Goal: Find specific page/section: Find specific page/section

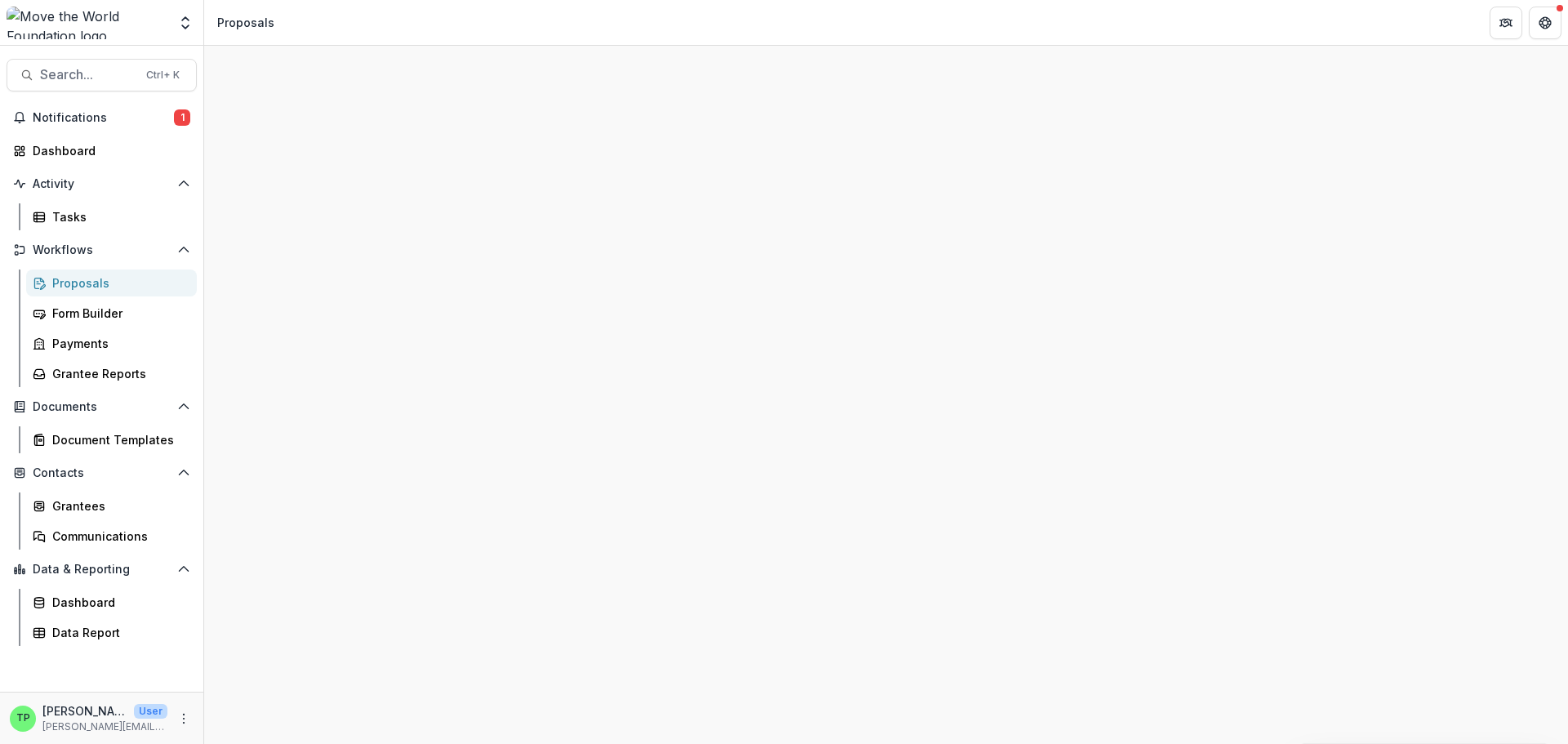
click at [311, 234] on div at bounding box center [885, 414] width 1363 height 659
click at [109, 368] on div "Grantee Reports" at bounding box center [118, 374] width 132 height 17
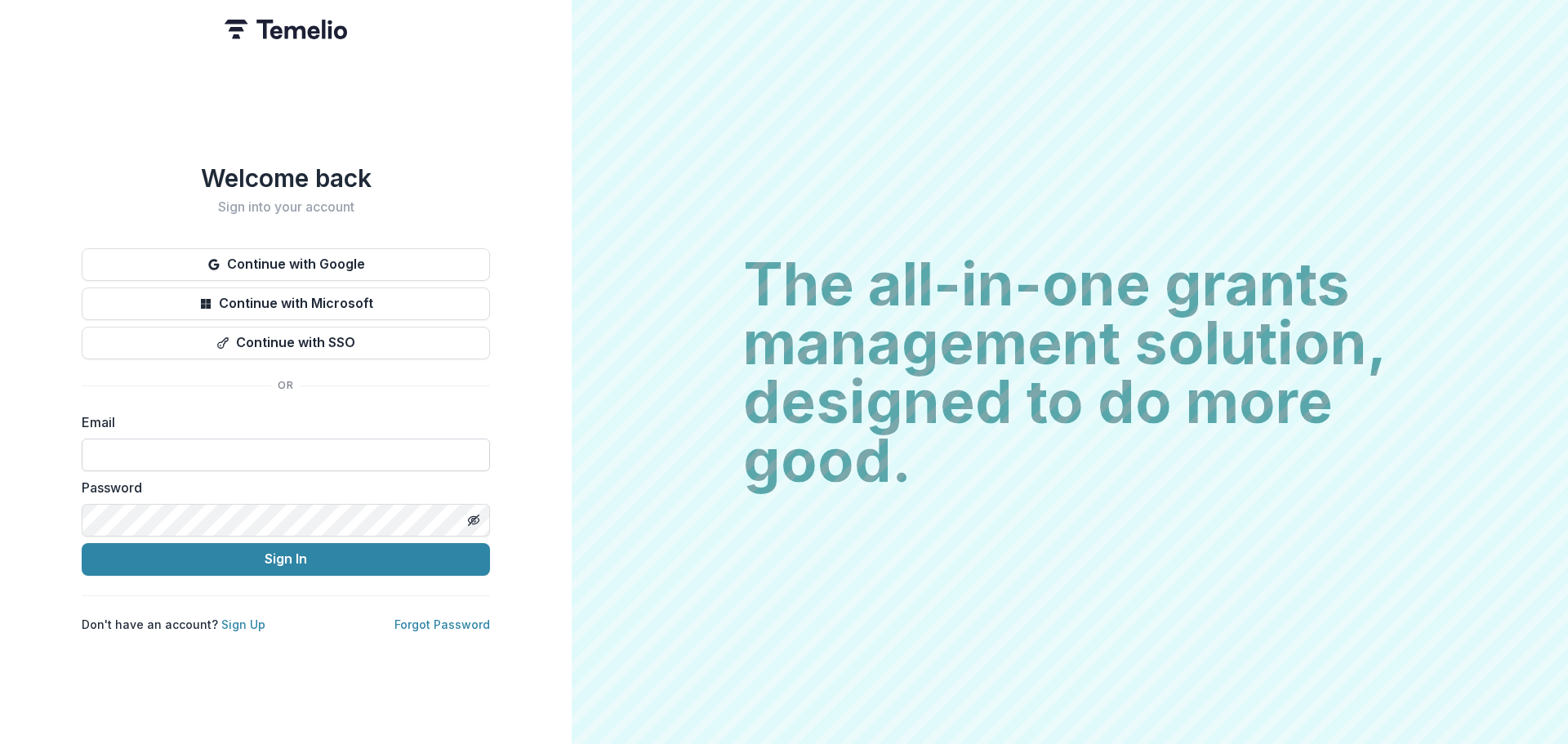
click at [206, 453] on input at bounding box center [286, 454] width 408 height 32
type input "**********"
drag, startPoint x: 243, startPoint y: 443, endPoint x: 0, endPoint y: 447, distance: 243.0
click at [0, 447] on div "**********" at bounding box center [286, 372] width 572 height 744
click at [147, 451] on input at bounding box center [286, 454] width 408 height 32
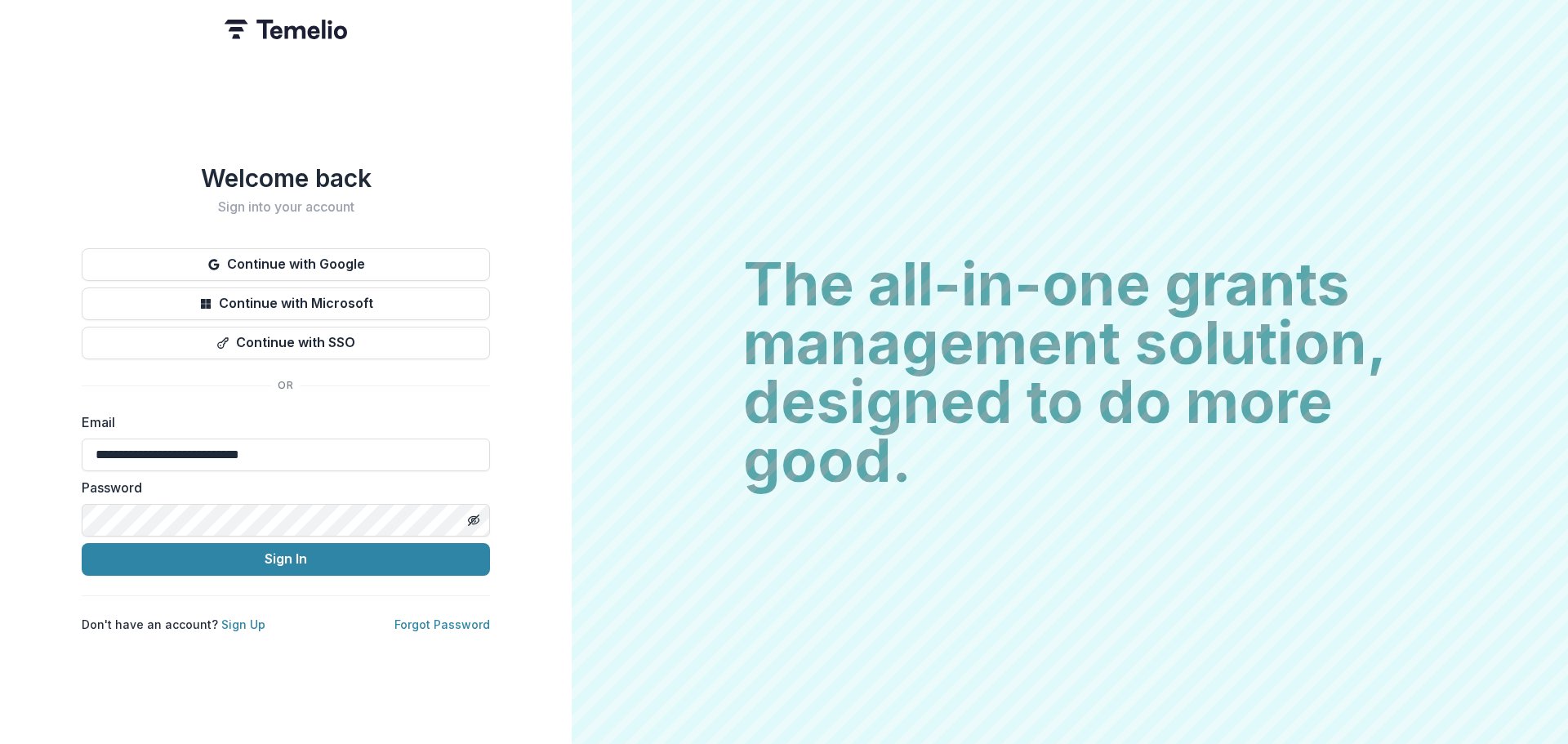
type input "**********"
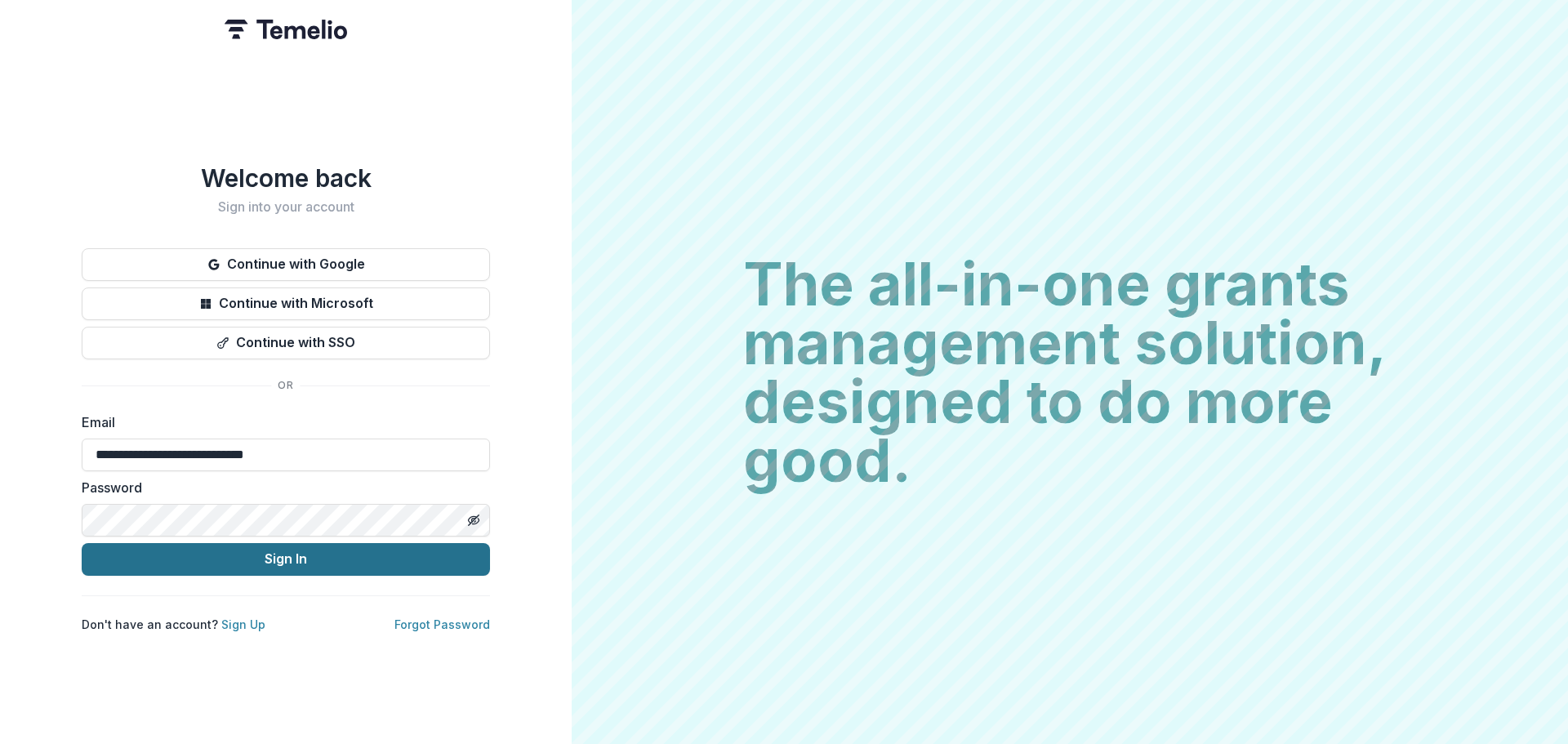
click at [310, 553] on button "Sign In" at bounding box center [286, 559] width 408 height 32
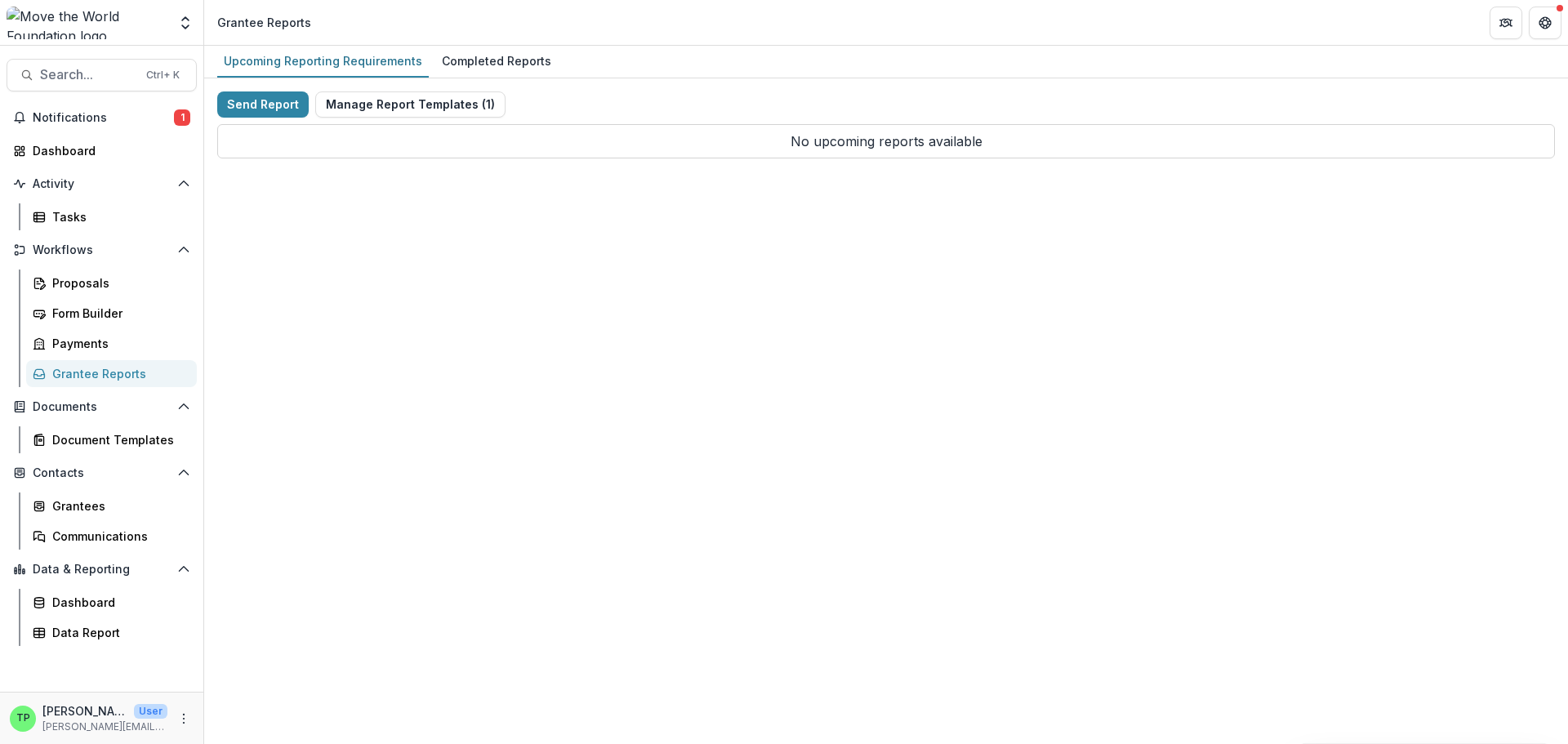
click at [109, 371] on div "Grantee Reports" at bounding box center [118, 374] width 132 height 17
click at [481, 65] on div "Completed Reports" at bounding box center [496, 60] width 123 height 24
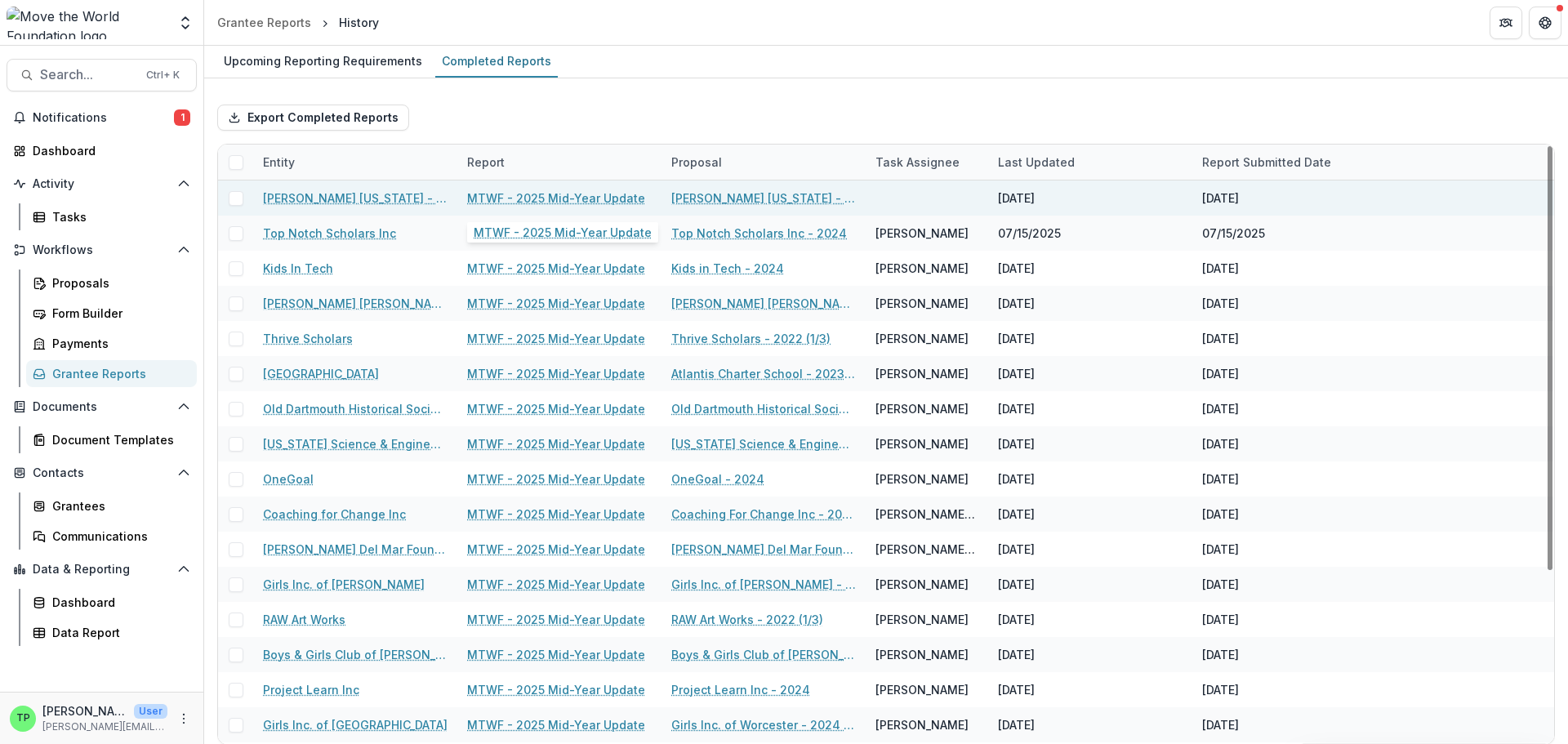
click at [608, 196] on link "MTWF - 2025 Mid-Year Update" at bounding box center [556, 198] width 178 height 17
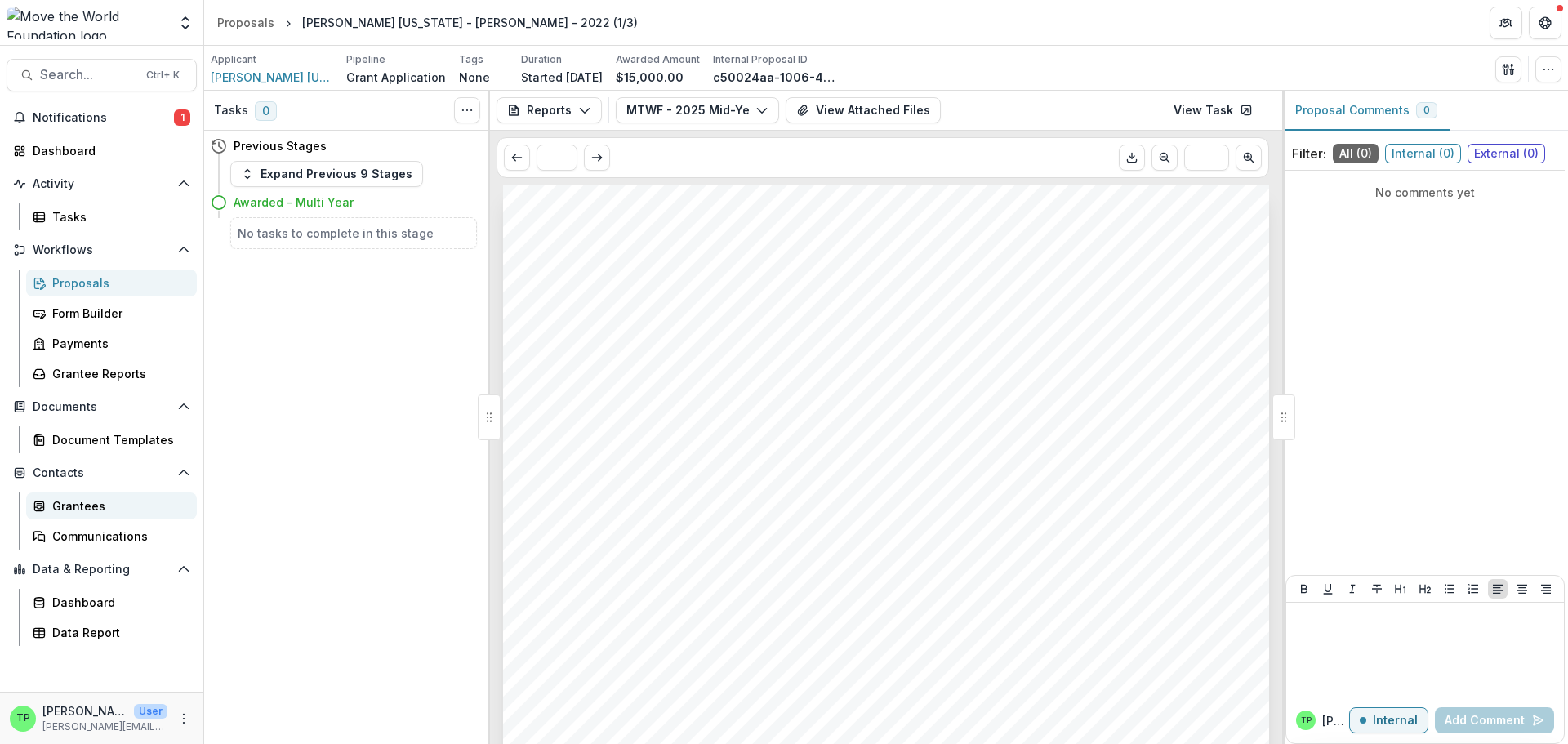
click at [93, 506] on div "Grantees" at bounding box center [118, 505] width 132 height 17
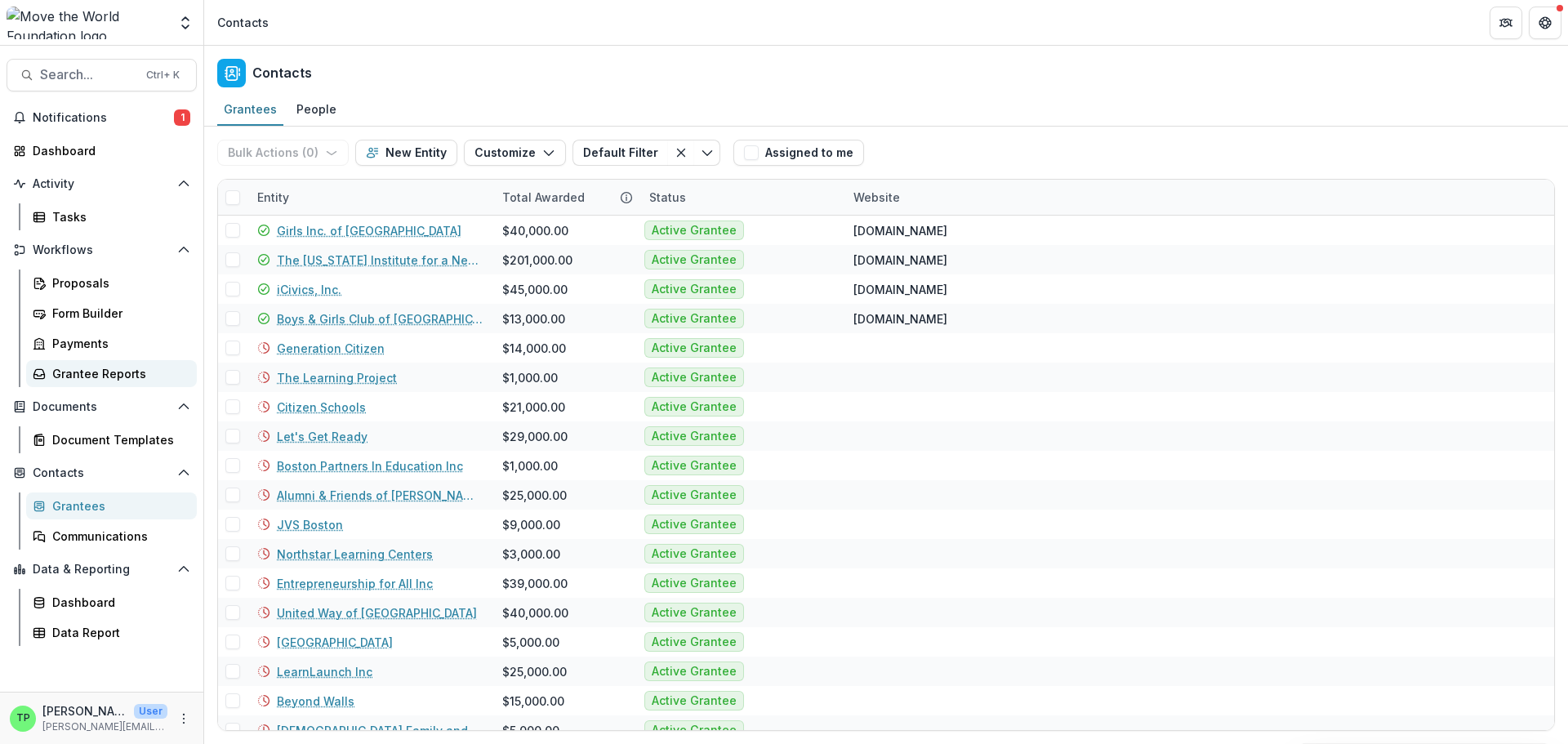
click at [104, 367] on div "Grantee Reports" at bounding box center [118, 374] width 132 height 17
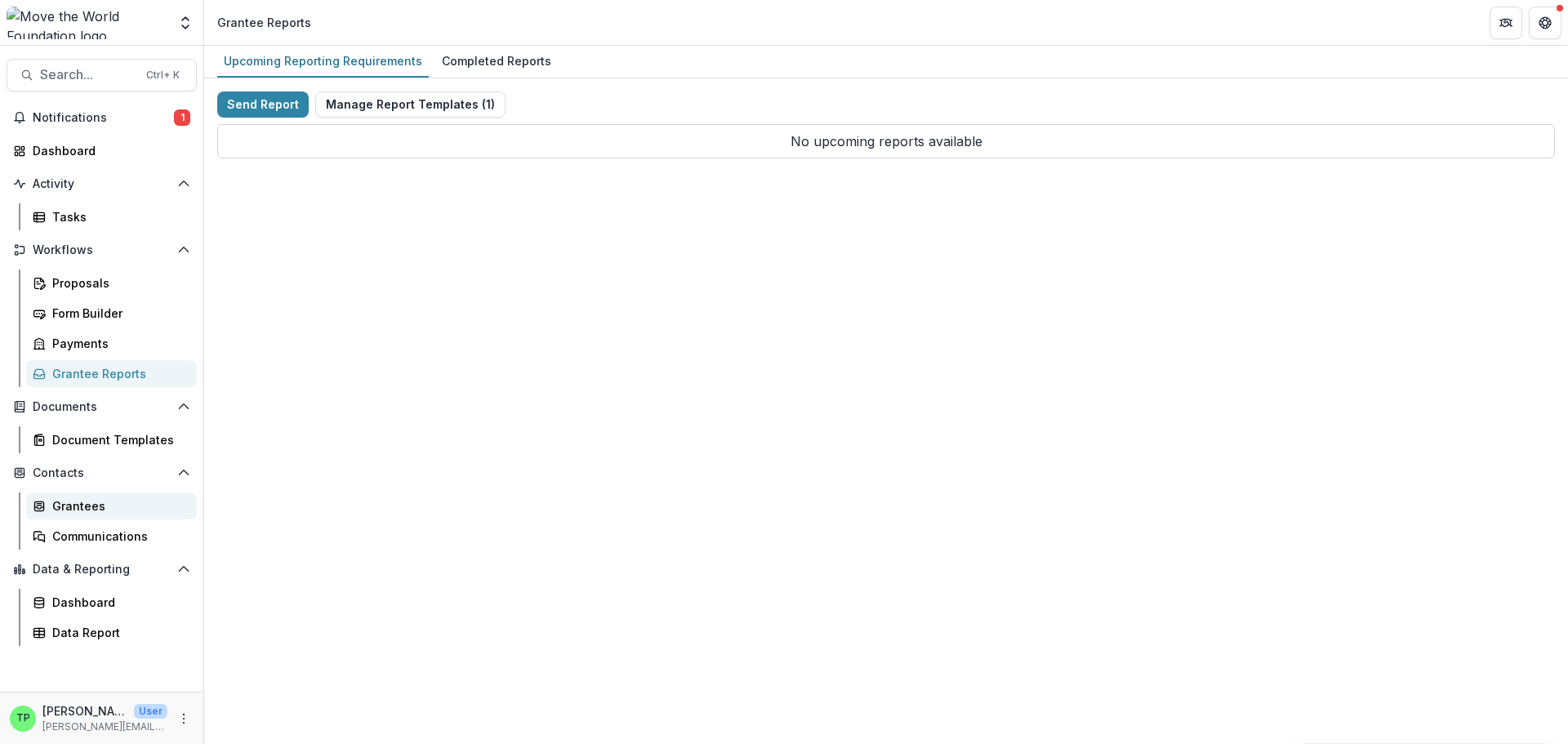
click at [83, 501] on div "Grantees" at bounding box center [118, 505] width 132 height 17
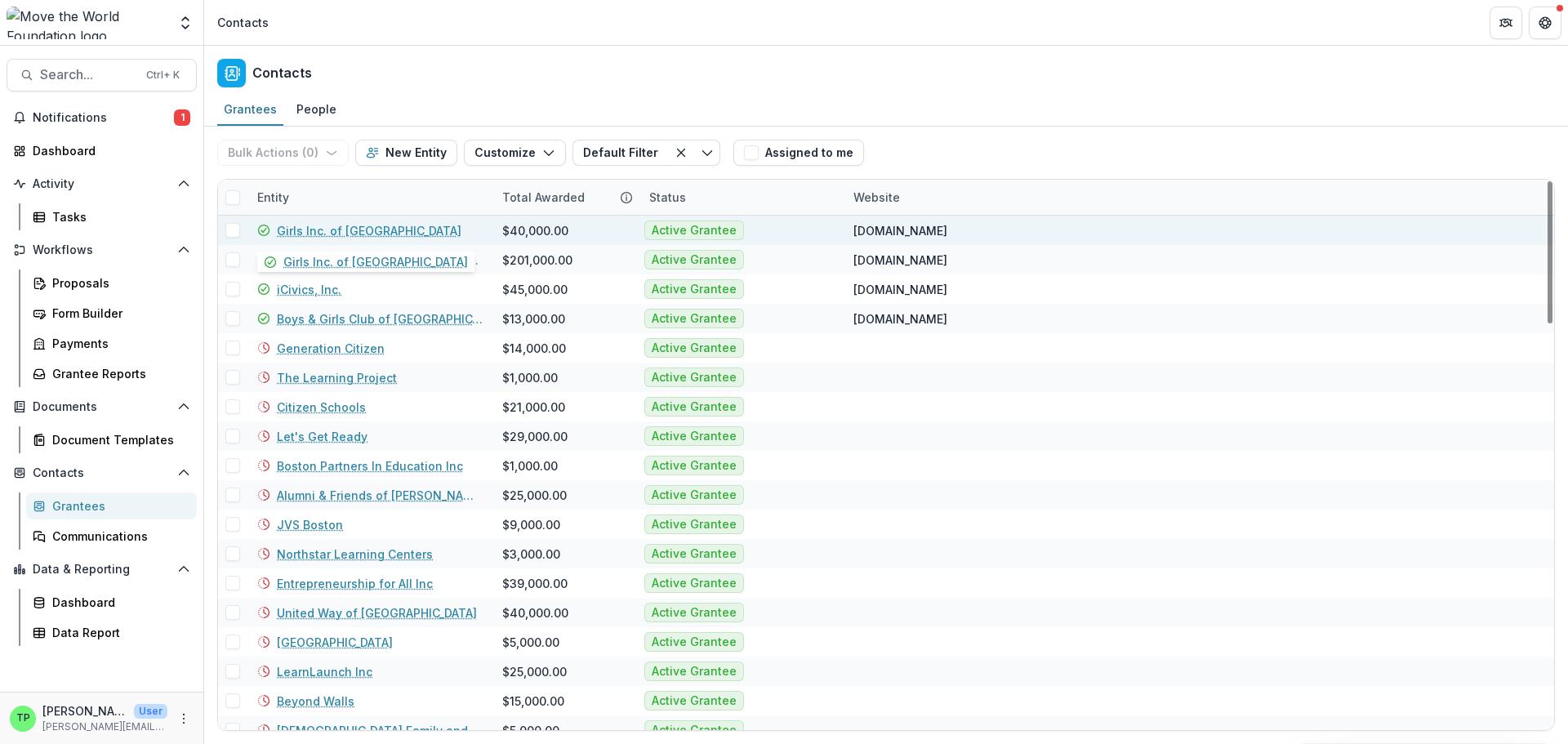
click at [372, 228] on link "Girls Inc. of Worcester" at bounding box center [369, 230] width 185 height 17
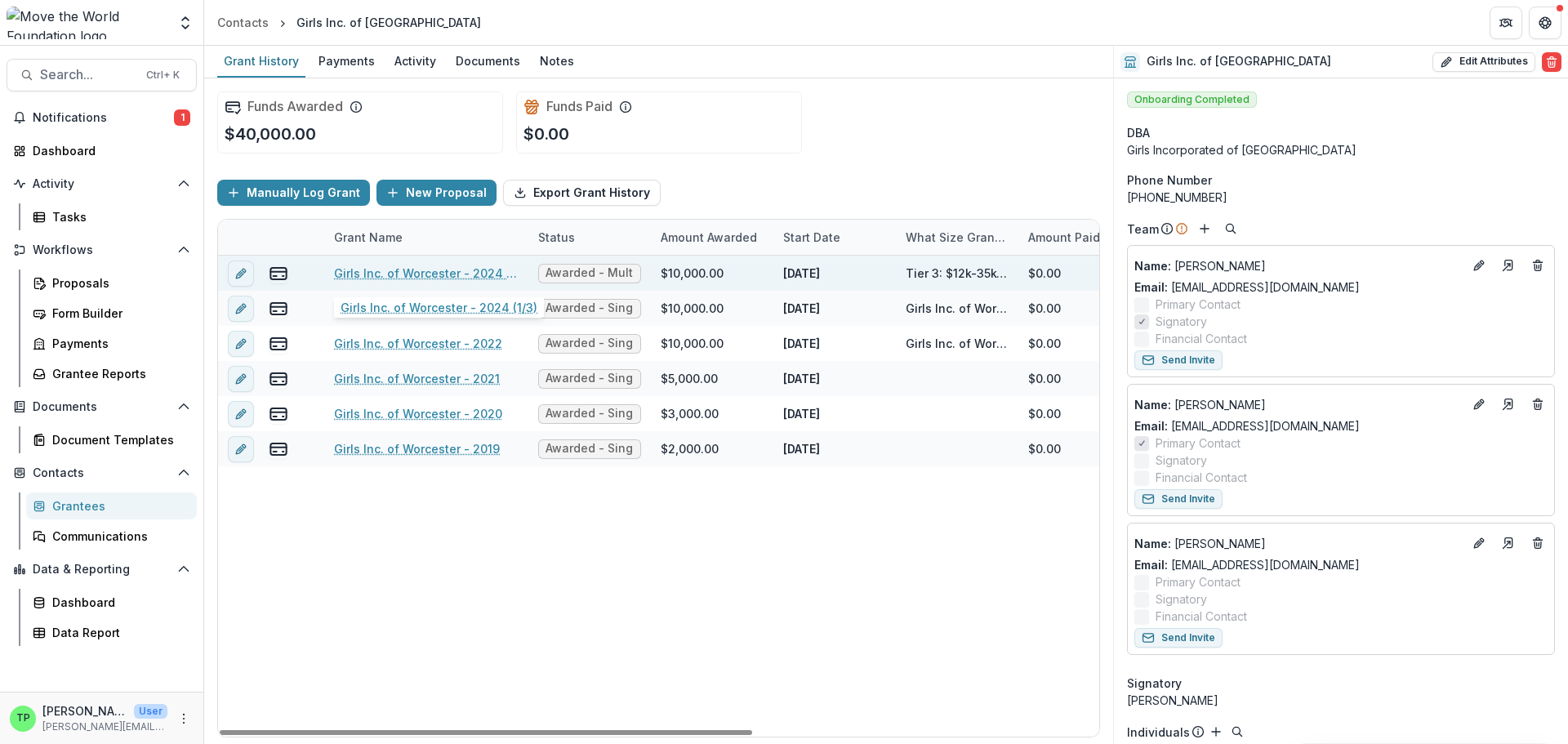
click at [452, 272] on link "Girls Inc. of Worcester - 2024 (1/3)" at bounding box center [426, 273] width 185 height 17
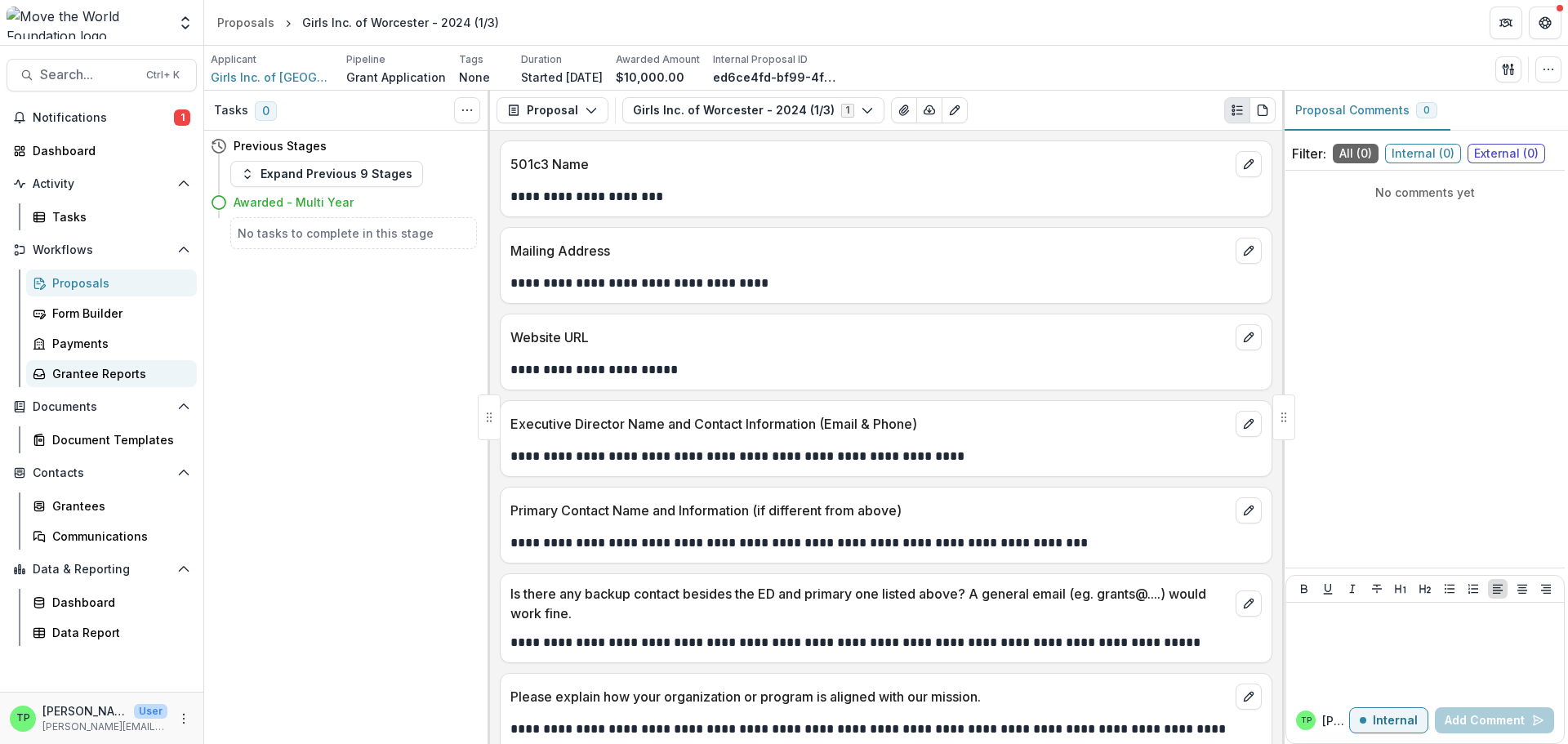
click at [119, 373] on div "Grantee Reports" at bounding box center [118, 374] width 132 height 17
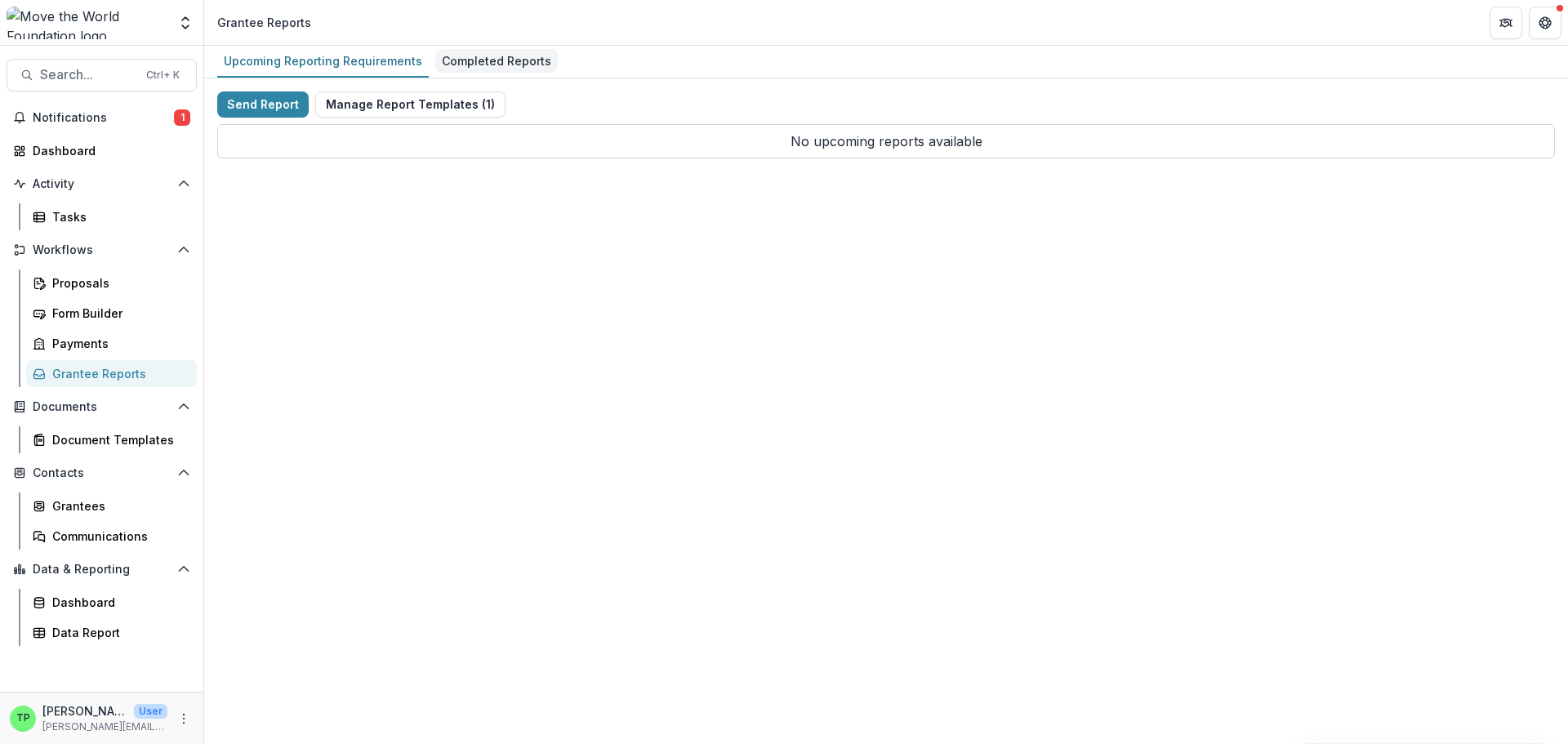
click at [507, 52] on div "Completed Reports" at bounding box center [496, 60] width 123 height 24
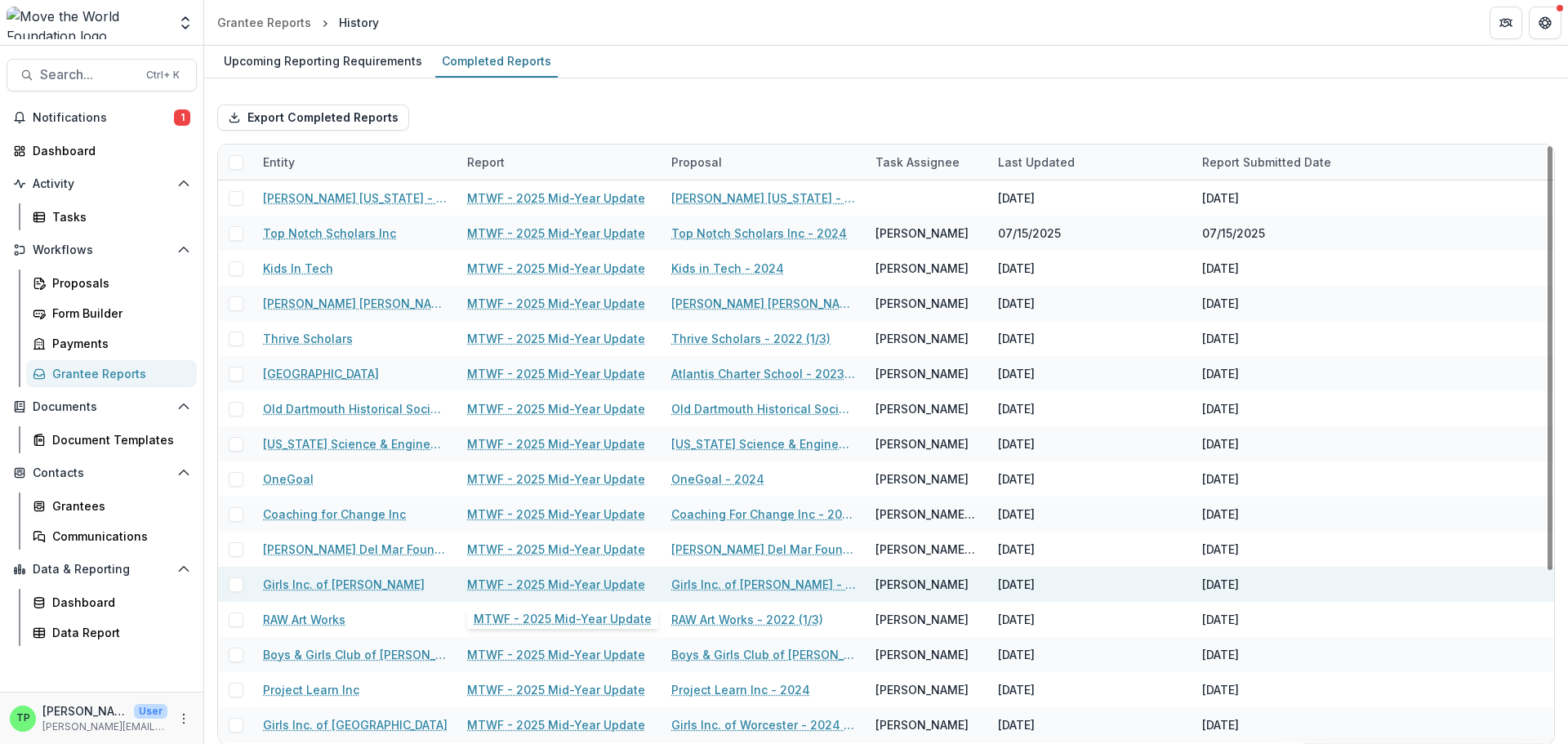
click at [567, 582] on link "MTWF - 2025 Mid-Year Update" at bounding box center [556, 584] width 178 height 17
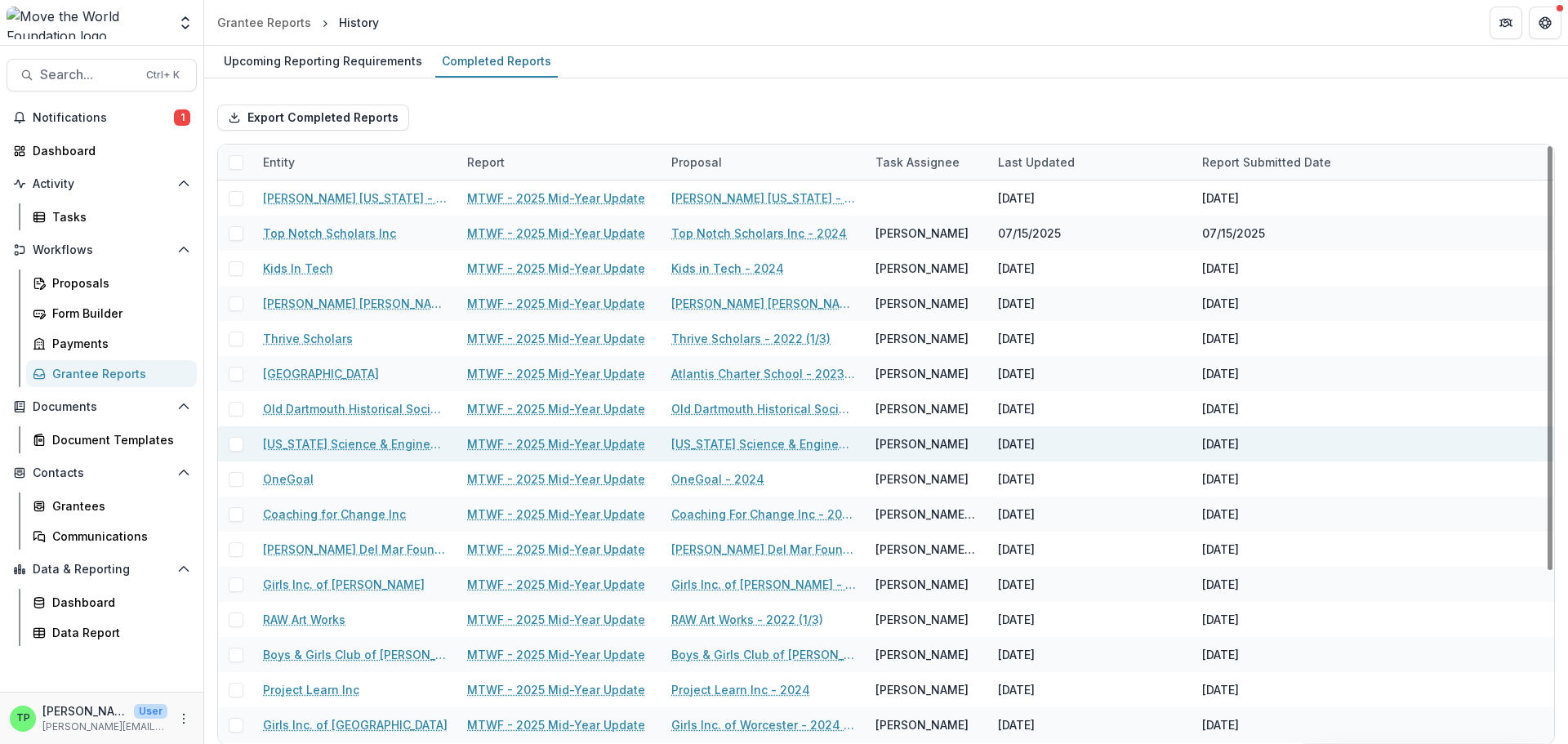
scroll to position [244, 0]
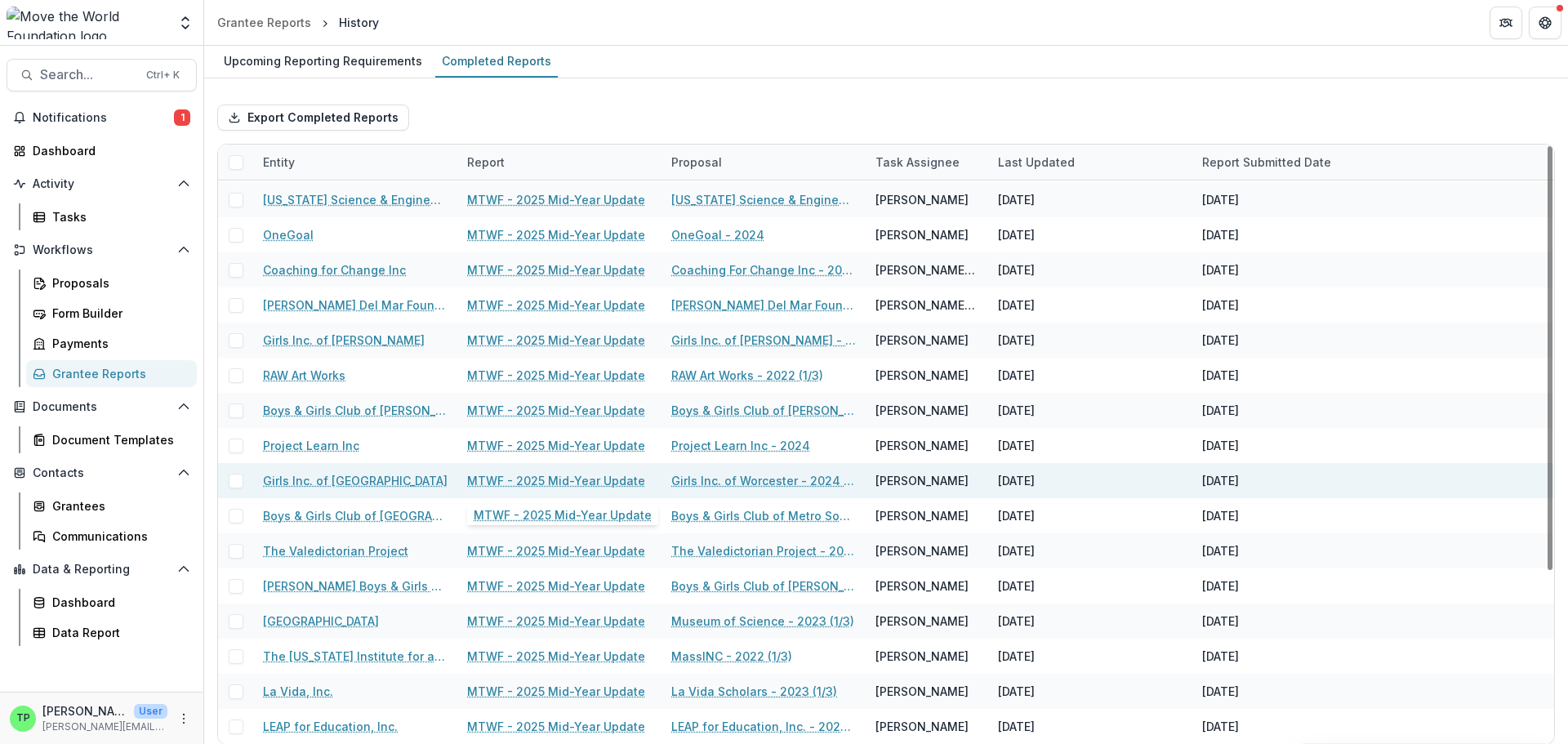
click at [568, 481] on link "MTWF - 2025 Mid-Year Update" at bounding box center [556, 481] width 178 height 17
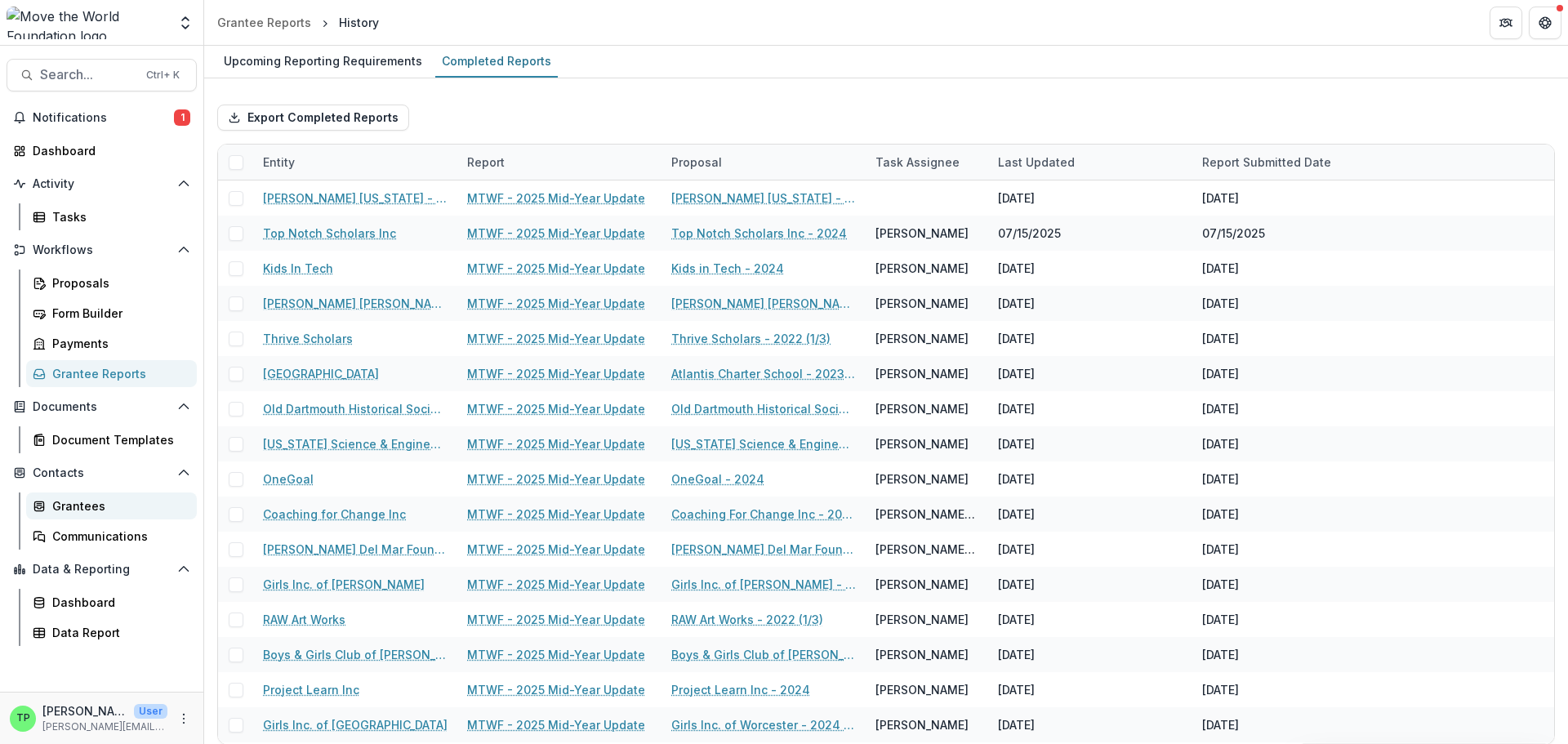
click at [107, 505] on div "Grantees" at bounding box center [118, 505] width 132 height 17
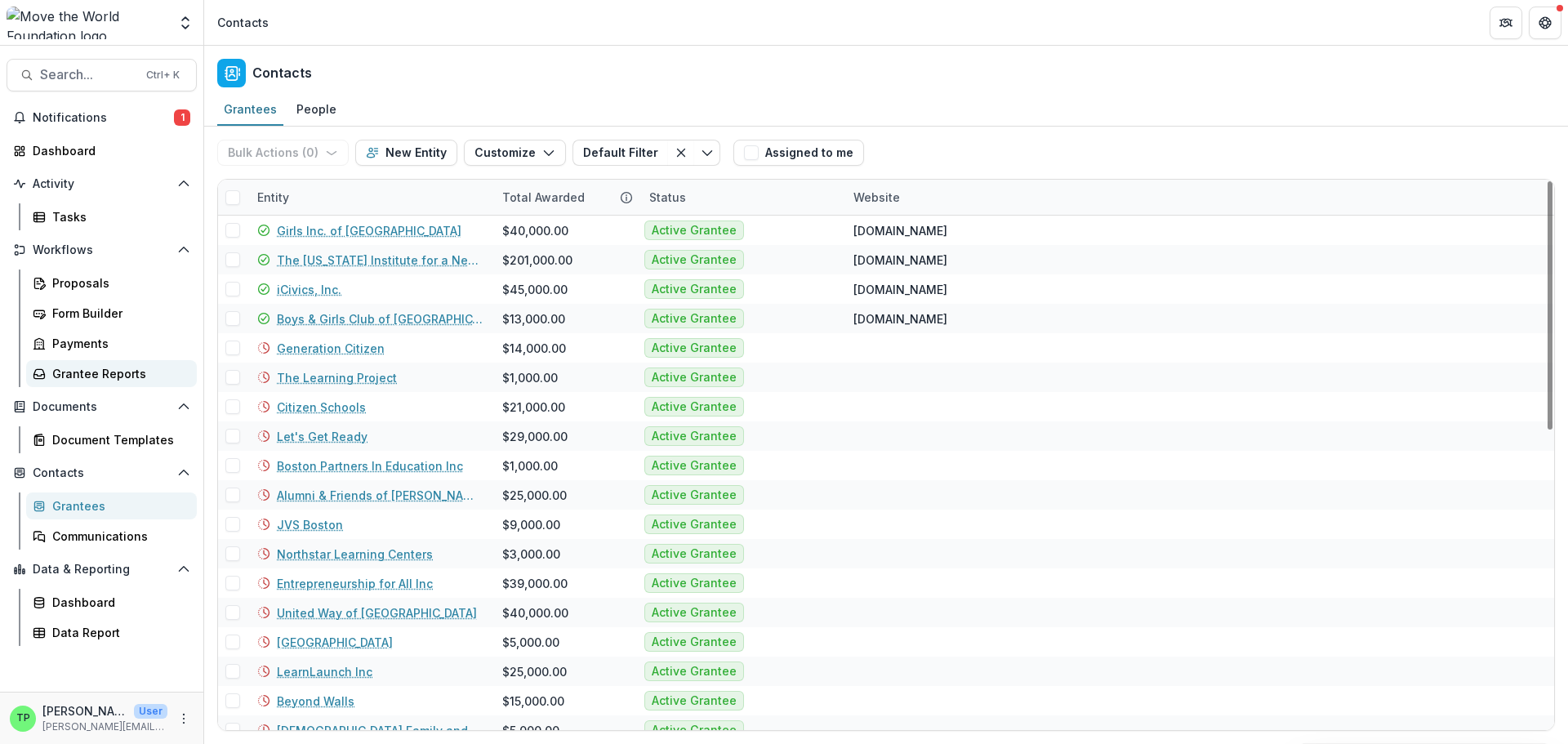
click at [123, 369] on div "Grantee Reports" at bounding box center [118, 374] width 132 height 17
